Goal: Browse casually: Explore the website without a specific task or goal

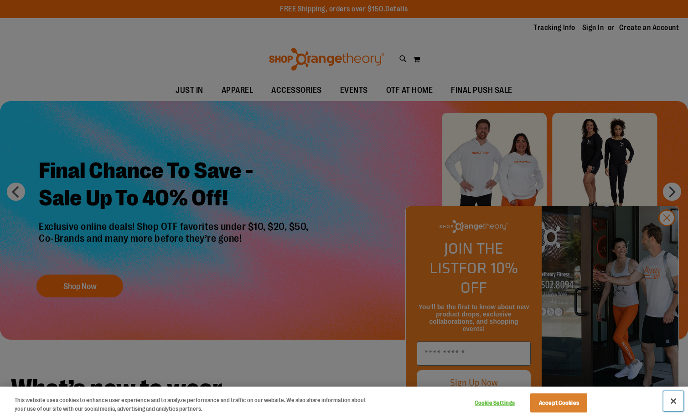
click at [672, 401] on button "Close" at bounding box center [673, 401] width 20 height 20
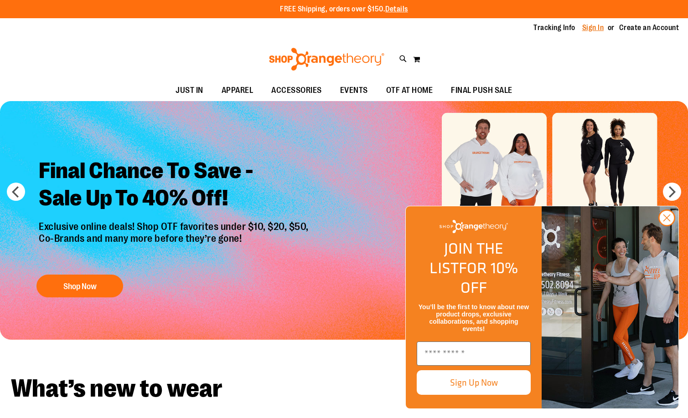
click at [596, 29] on link "Sign In" at bounding box center [593, 28] width 22 height 10
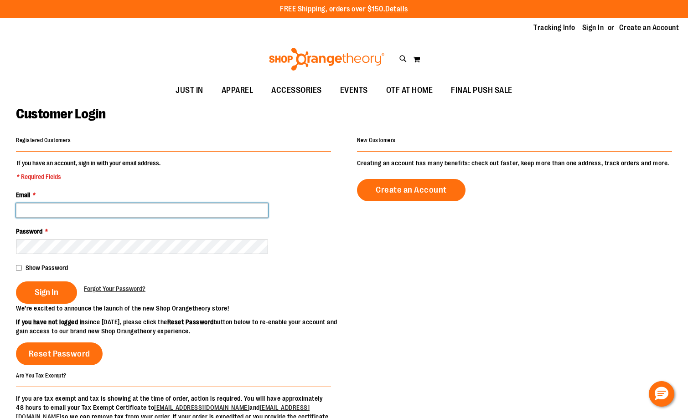
click at [54, 210] on input "Email *" at bounding box center [142, 210] width 252 height 15
click at [593, 30] on link "Sign In" at bounding box center [593, 28] width 22 height 10
click at [159, 212] on input "Email *" at bounding box center [142, 210] width 252 height 15
click at [156, 216] on input "Email *" at bounding box center [142, 210] width 252 height 15
type input "*"
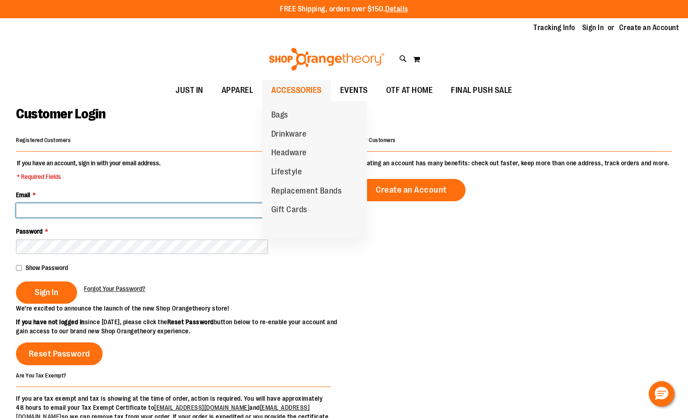
click at [282, 93] on span "ACCESSORIES" at bounding box center [296, 90] width 51 height 21
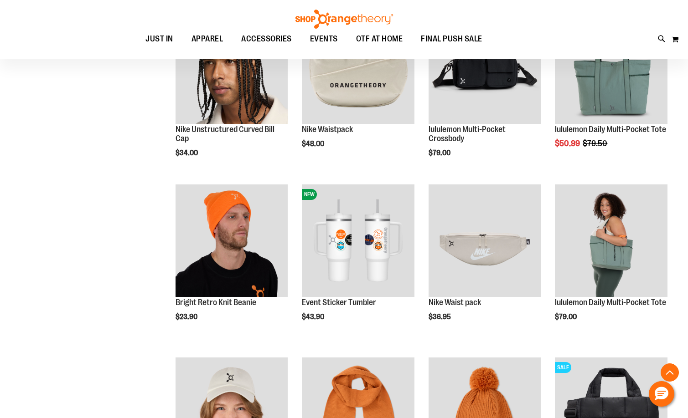
scroll to position [774, 0]
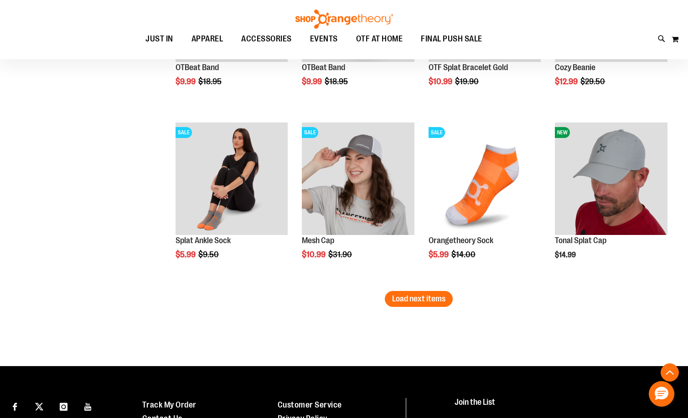
scroll to position [1366, 0]
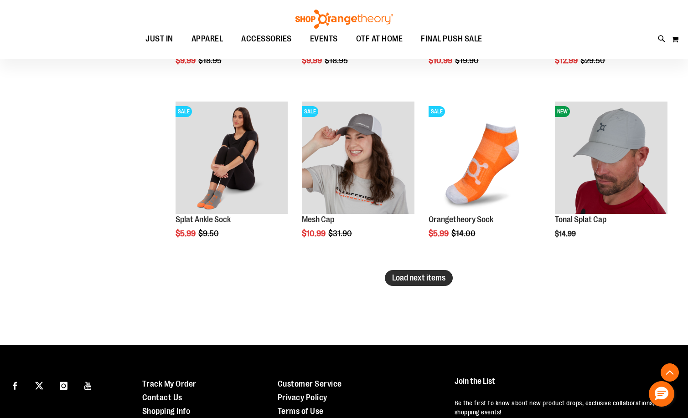
click at [398, 279] on span "Load next items" at bounding box center [418, 277] width 53 height 9
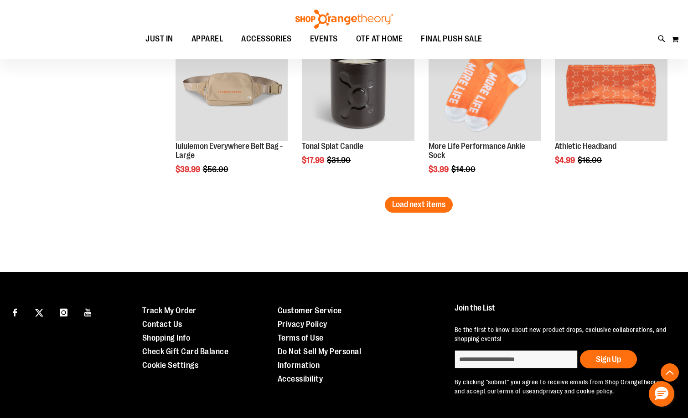
scroll to position [1959, 0]
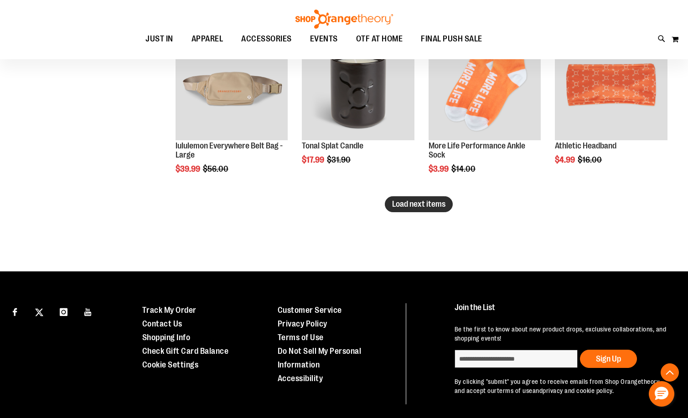
click at [412, 211] on button "Load next items" at bounding box center [419, 204] width 68 height 16
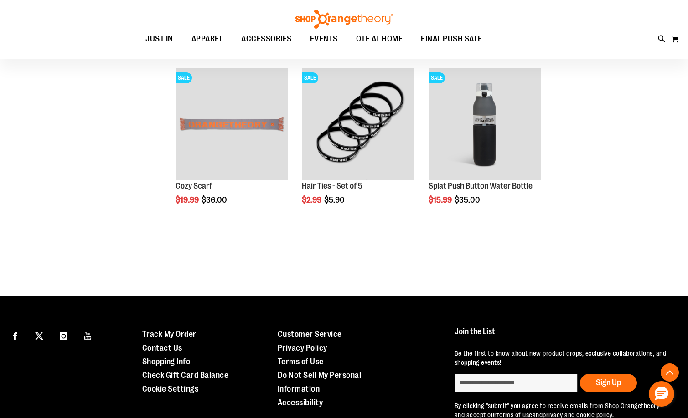
scroll to position [2095, 0]
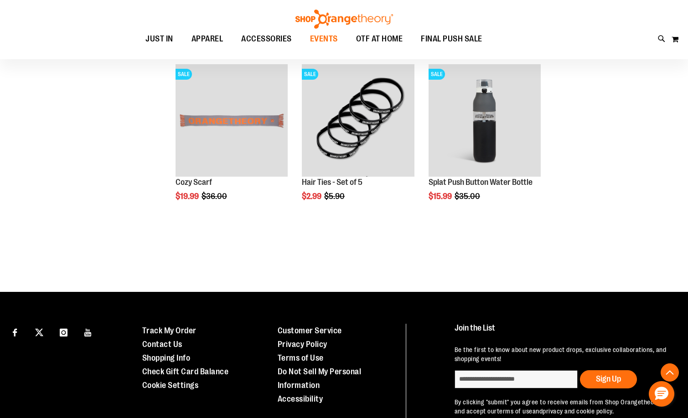
click at [319, 40] on span "EVENTS" at bounding box center [324, 39] width 28 height 21
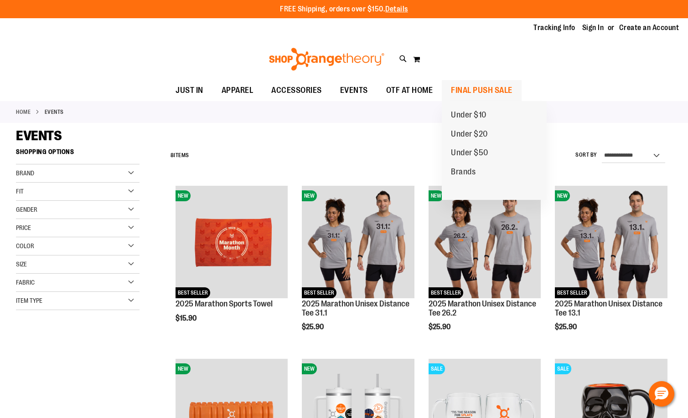
click at [459, 83] on span "FINAL PUSH SALE" at bounding box center [482, 90] width 62 height 21
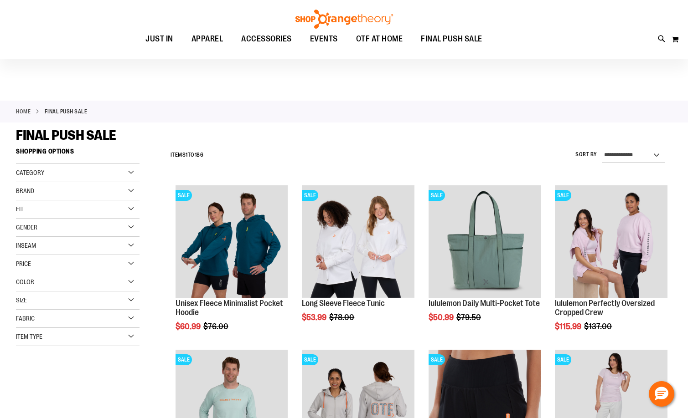
scroll to position [91, 0]
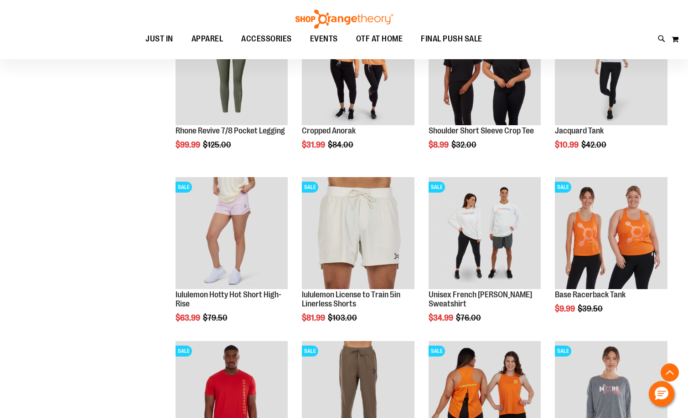
scroll to position [683, 0]
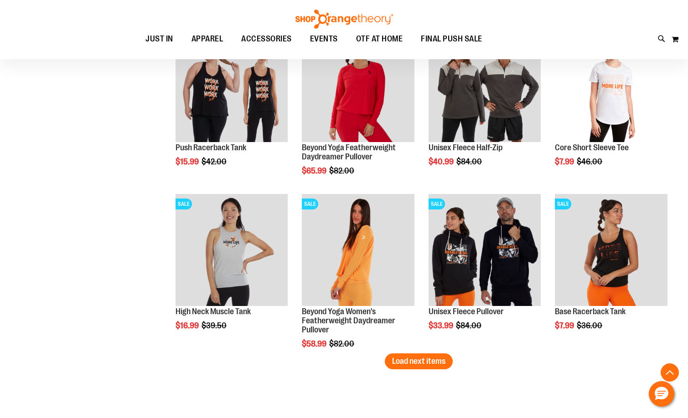
scroll to position [1321, 0]
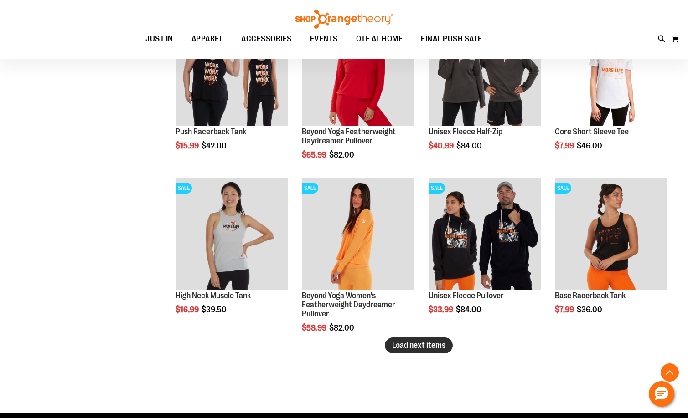
click at [438, 343] on span "Load next items" at bounding box center [418, 345] width 53 height 9
